Goal: Information Seeking & Learning: Find specific page/section

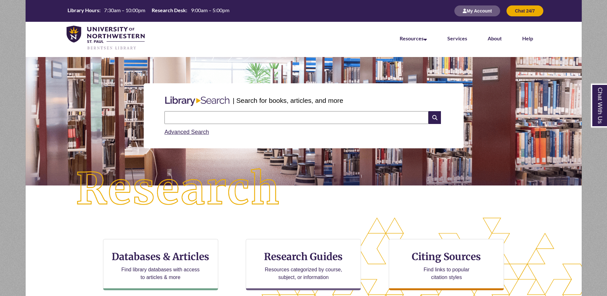
click at [234, 117] on input "text" at bounding box center [296, 117] width 264 height 13
paste input "**********"
type input "**********"
click at [265, 117] on input "text" at bounding box center [296, 117] width 264 height 13
type input "**********"
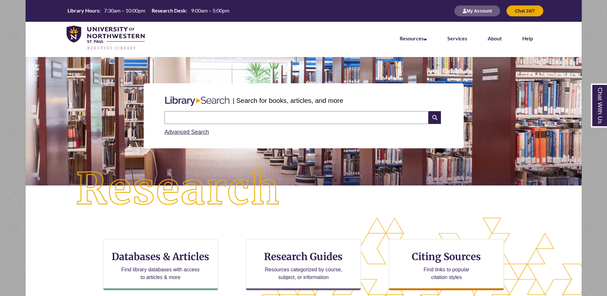
click at [283, 116] on input "text" at bounding box center [296, 117] width 264 height 13
paste input "**********"
drag, startPoint x: 214, startPoint y: 118, endPoint x: 219, endPoint y: 118, distance: 4.8
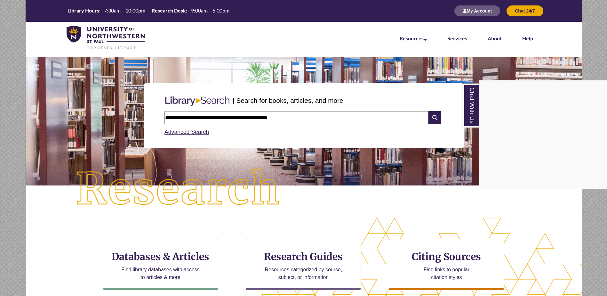
click at [300, 117] on div "Chat With Us" at bounding box center [303, 148] width 607 height 296
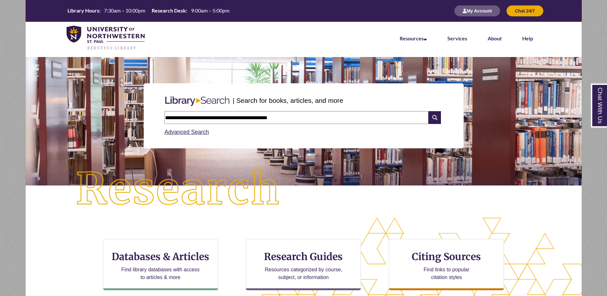
click at [300, 117] on input "**********" at bounding box center [296, 117] width 264 height 13
paste input "text"
type input "**********"
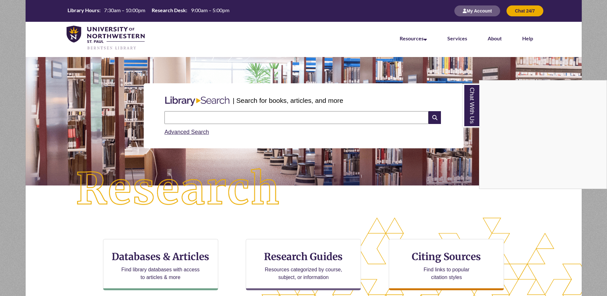
click at [214, 117] on div "Chat With Us" at bounding box center [303, 148] width 607 height 296
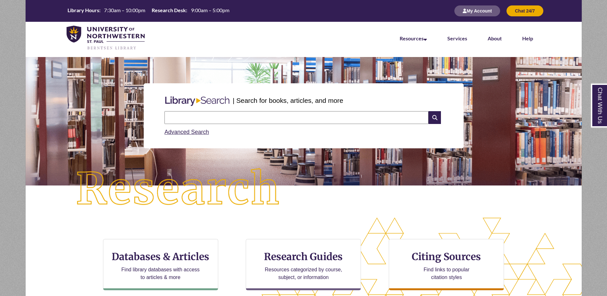
click at [219, 117] on input "text" at bounding box center [296, 117] width 264 height 13
paste input "**********"
drag, startPoint x: 253, startPoint y: 117, endPoint x: 167, endPoint y: 116, distance: 85.4
click at [167, 116] on input "**********" at bounding box center [296, 117] width 264 height 13
type input "**********"
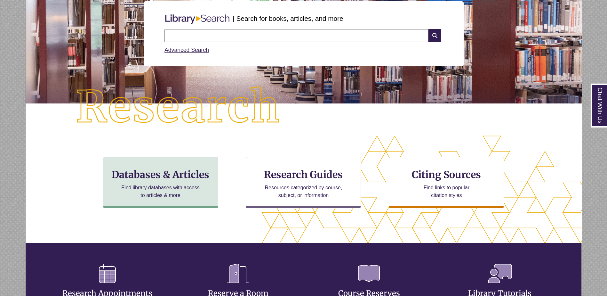
scroll to position [96, 0]
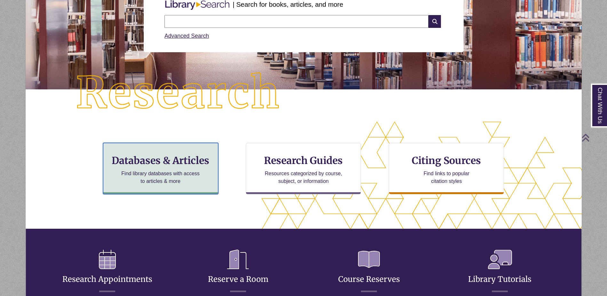
click at [185, 160] on h3 "Databases & Articles" at bounding box center [160, 160] width 104 height 12
click at [213, 159] on div "Databases & Articles Find library databases with access to articles & more" at bounding box center [160, 168] width 115 height 51
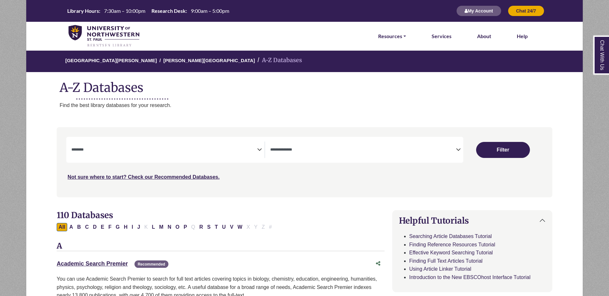
select select "Database Subject Filter"
select select "Database Types Filter"
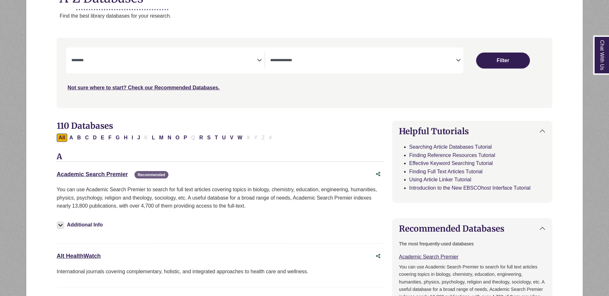
scroll to position [96, 0]
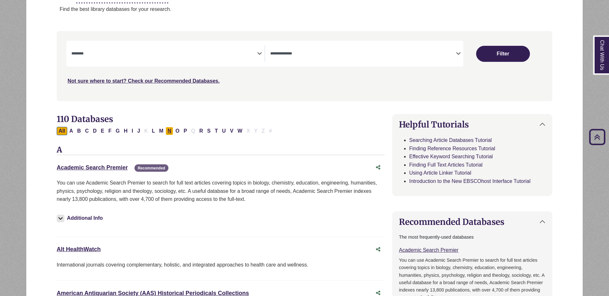
click at [169, 131] on button "N" at bounding box center [169, 131] width 8 height 8
select select "Database Subject Filter"
select select "Database Types Filter"
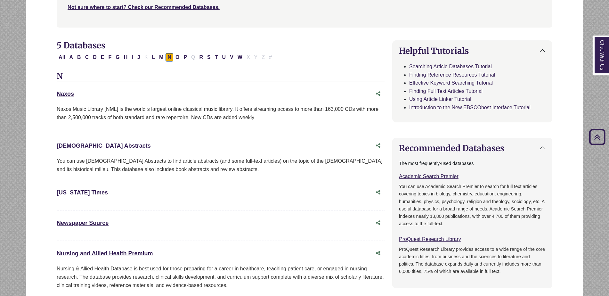
scroll to position [160, 0]
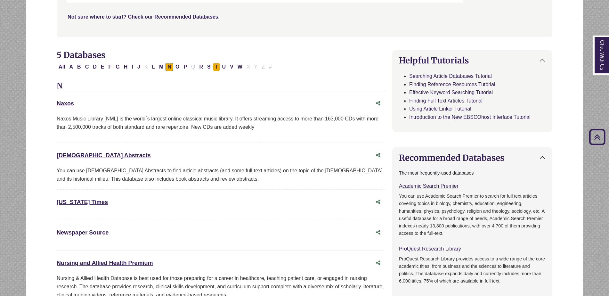
click at [214, 66] on button "T" at bounding box center [216, 67] width 7 height 8
select select "Database Subject Filter"
select select "Database Types Filter"
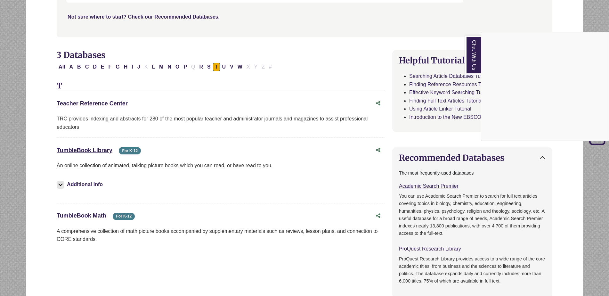
click at [401, 35] on nav "**********" at bounding box center [304, 2] width 495 height 70
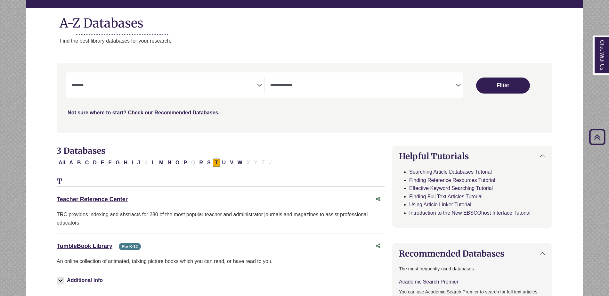
scroll to position [64, 0]
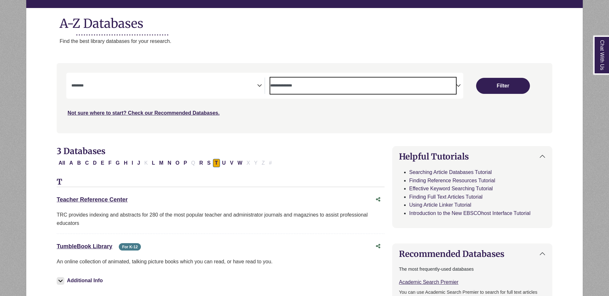
click at [283, 87] on textarea "Search" at bounding box center [363, 86] width 186 height 5
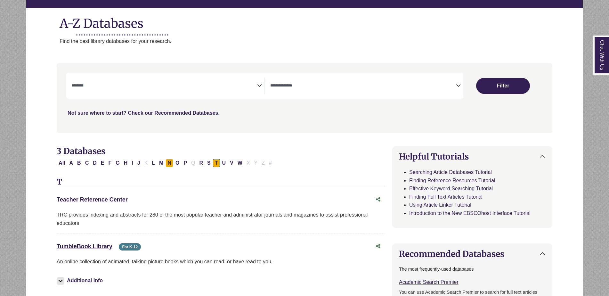
click at [169, 165] on button "N" at bounding box center [169, 163] width 8 height 8
select select "Database Subject Filter"
select select "Database Types Filter"
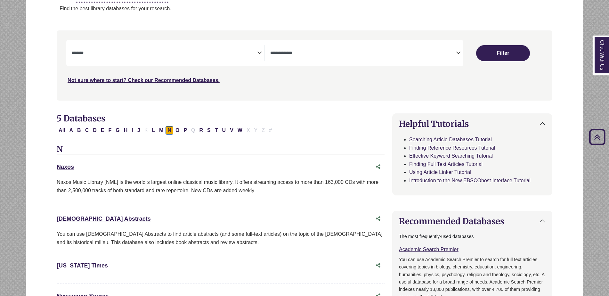
scroll to position [96, 0]
click at [61, 130] on button "All" at bounding box center [62, 131] width 10 height 8
select select "Database Subject Filter"
select select "Database Types Filter"
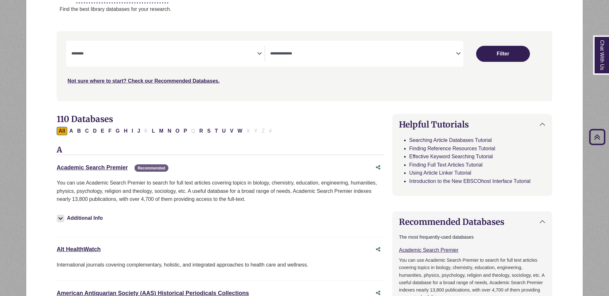
select select "Database Subject Filter"
select select "Database Types Filter"
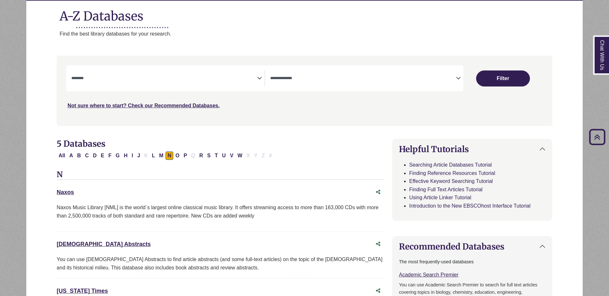
select select "Database Subject Filter"
select select "Database Types Filter"
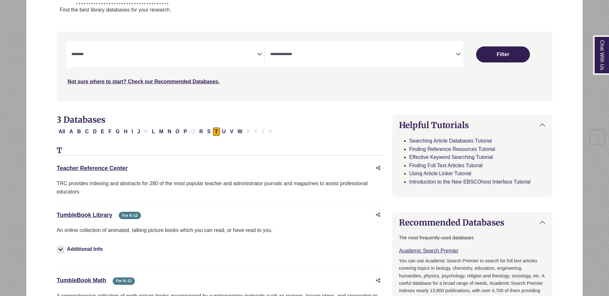
select select "Database Subject Filter"
select select "Database Types Filter"
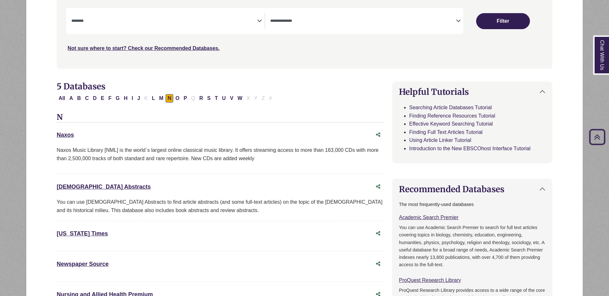
select select "Database Subject Filter"
select select "Database Types Filter"
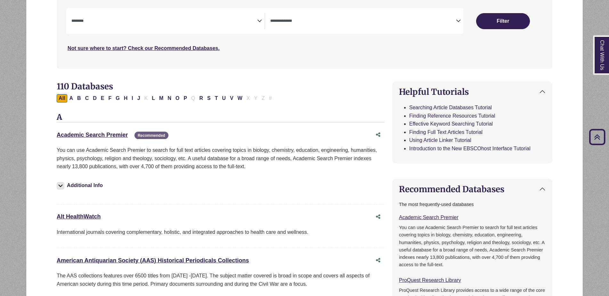
scroll to position [96, 0]
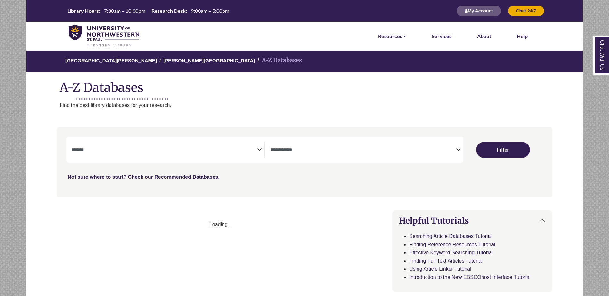
select select "Database Subject Filter"
select select "Database Types Filter"
select select "Database Subject Filter"
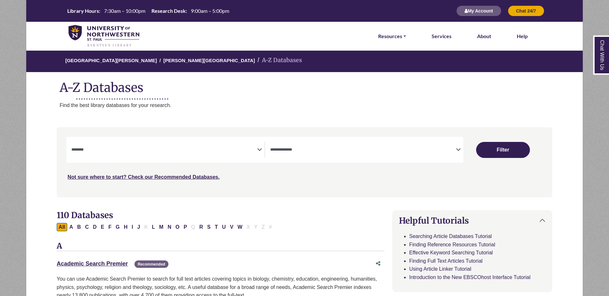
click at [306, 154] on span "Search filters" at bounding box center [363, 149] width 186 height 16
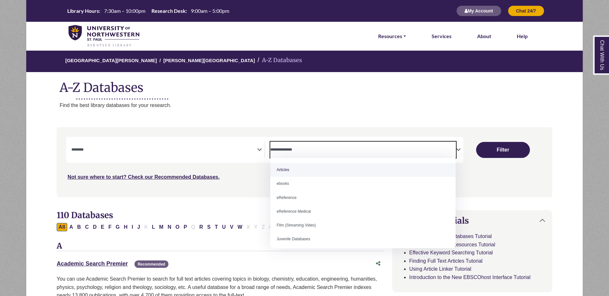
select select "*****"
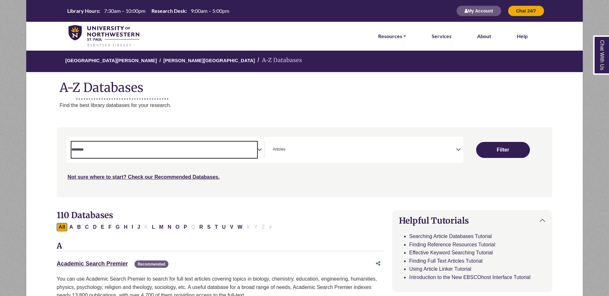
click at [205, 156] on span "Search filters" at bounding box center [164, 149] width 186 height 16
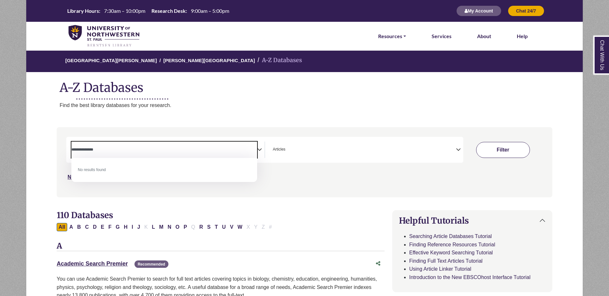
type textarea "**********"
click at [500, 151] on button "Filter" at bounding box center [503, 150] width 54 height 16
select select "Database Subject Filter"
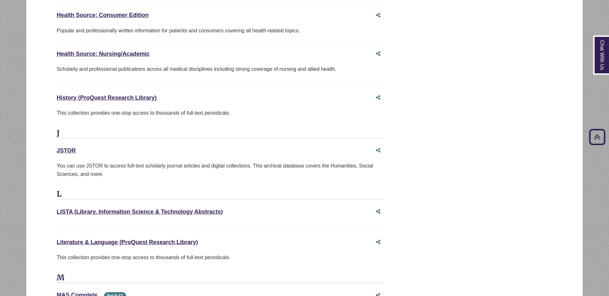
scroll to position [1600, 0]
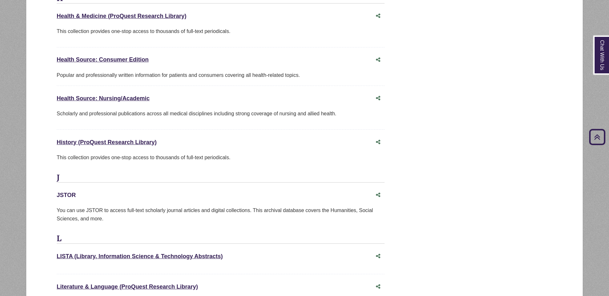
click at [65, 192] on link "JSTOR This link opens in a new window" at bounding box center [66, 195] width 19 height 6
